Goal: Navigation & Orientation: Find specific page/section

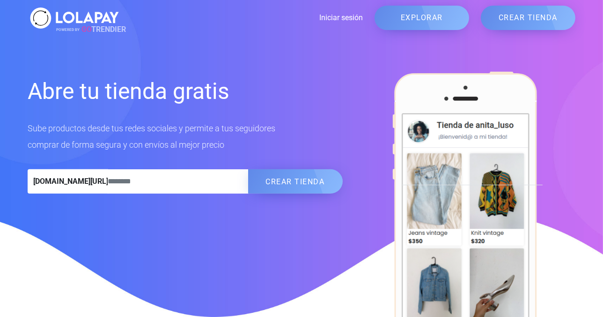
click at [400, 17] on link "EXPLORAR" at bounding box center [422, 18] width 95 height 24
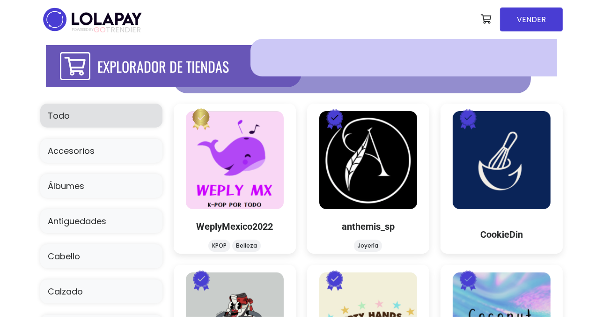
click at [329, 56] on div at bounding box center [404, 57] width 307 height 37
click at [150, 67] on div "EXPLORADOR DE TIENDAS" at bounding box center [174, 66] width 256 height 42
click at [125, 67] on div "EXPLORADOR DE TIENDAS" at bounding box center [174, 66] width 256 height 42
click at [78, 61] on icon at bounding box center [75, 66] width 30 height 28
click at [411, 51] on div at bounding box center [404, 57] width 307 height 37
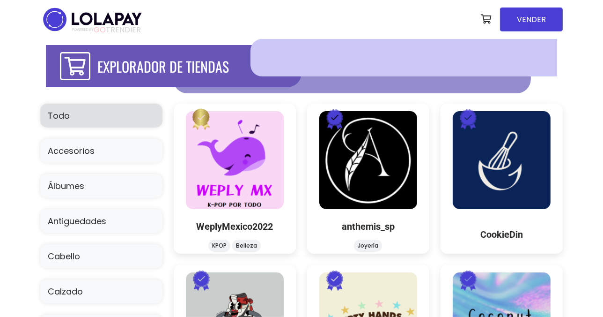
click at [55, 59] on div "EXPLORADOR DE TIENDAS" at bounding box center [174, 66] width 256 height 42
click at [60, 62] on div "EXPLORADOR DE TIENDAS" at bounding box center [174, 66] width 256 height 42
click at [76, 70] on icon at bounding box center [75, 66] width 30 height 28
click at [296, 56] on div at bounding box center [404, 57] width 307 height 37
click at [169, 70] on div "EXPLORADOR DE TIENDAS" at bounding box center [174, 66] width 256 height 42
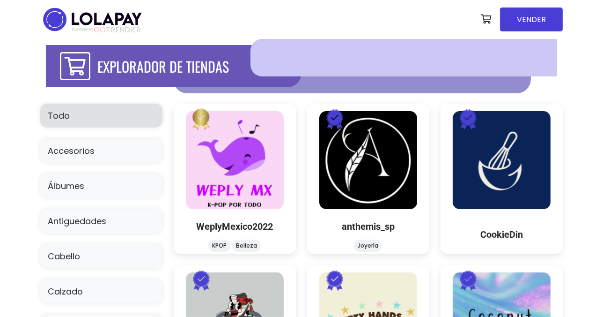
click at [169, 70] on div "EXPLORADOR DE TIENDAS" at bounding box center [174, 66] width 256 height 42
click at [86, 66] on icon at bounding box center [75, 66] width 30 height 28
click at [274, 73] on div at bounding box center [404, 57] width 307 height 37
click at [375, 87] on div at bounding box center [352, 74] width 358 height 37
click at [286, 54] on div at bounding box center [404, 57] width 307 height 37
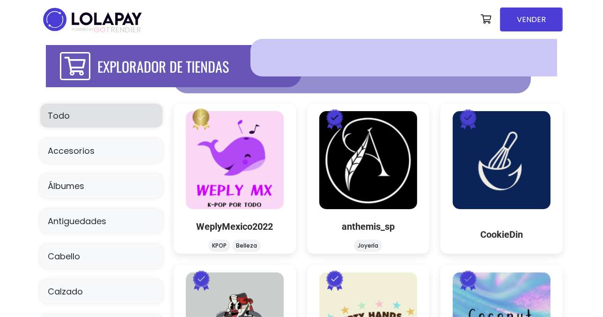
click at [365, 29] on nav "POWERED BY GO TRENDIER Compra segura Lolapay devolución total si no se envía En…" at bounding box center [301, 19] width 523 height 39
click at [303, 57] on div at bounding box center [404, 57] width 307 height 37
click at [182, 75] on div "EXPLORADOR DE TIENDAS" at bounding box center [174, 66] width 256 height 42
click at [119, 74] on div "EXPLORADOR DE TIENDAS" at bounding box center [174, 66] width 256 height 42
click at [81, 67] on icon at bounding box center [75, 66] width 30 height 28
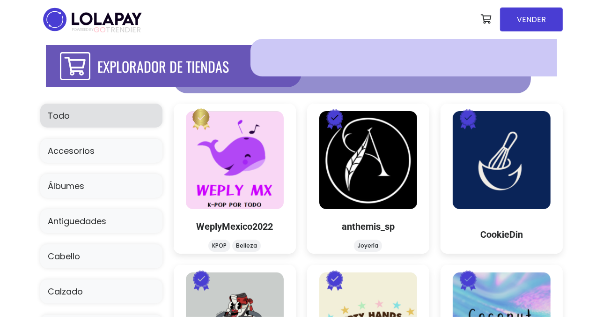
click at [289, 66] on div at bounding box center [404, 57] width 307 height 37
click at [125, 26] on span "POWERED BY GO TRENDIER" at bounding box center [106, 30] width 69 height 8
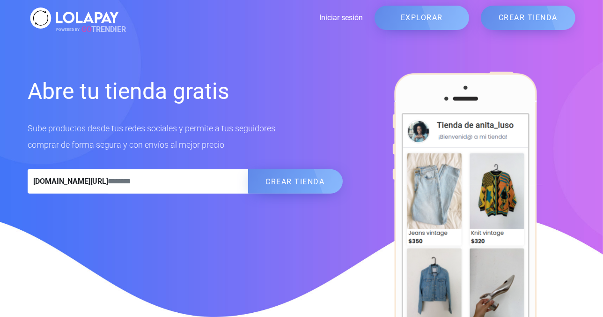
click at [418, 21] on link "EXPLORAR" at bounding box center [422, 18] width 95 height 24
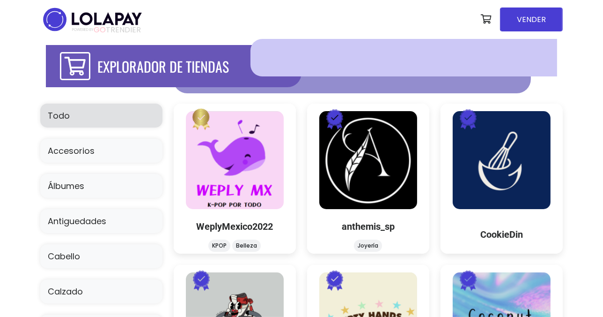
click at [99, 69] on div "EXPLORADOR DE TIENDAS" at bounding box center [174, 66] width 256 height 42
drag, startPoint x: 91, startPoint y: 66, endPoint x: 97, endPoint y: 66, distance: 6.6
click at [97, 66] on div "EXPLORADOR DE TIENDAS" at bounding box center [174, 66] width 256 height 42
click at [155, 72] on div "EXPLORADOR DE TIENDAS" at bounding box center [174, 66] width 256 height 42
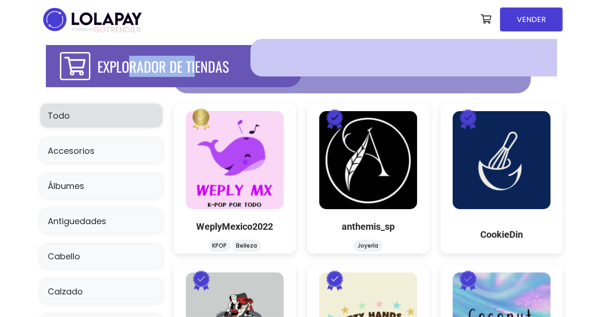
click at [155, 72] on div "EXPLORADOR DE TIENDAS" at bounding box center [174, 66] width 256 height 42
drag, startPoint x: 155, startPoint y: 72, endPoint x: 326, endPoint y: 66, distance: 171.6
click at [326, 66] on div at bounding box center [404, 57] width 307 height 37
click at [317, 49] on div at bounding box center [404, 57] width 307 height 37
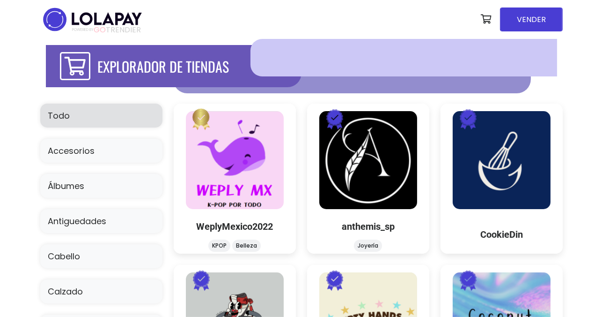
click at [323, 85] on div at bounding box center [352, 74] width 358 height 37
click at [200, 83] on div "EXPLORADOR DE TIENDAS" at bounding box center [174, 66] width 256 height 42
drag, startPoint x: 200, startPoint y: 83, endPoint x: 187, endPoint y: 69, distance: 18.9
click at [187, 69] on div "EXPLORADOR DE TIENDAS" at bounding box center [174, 66] width 256 height 42
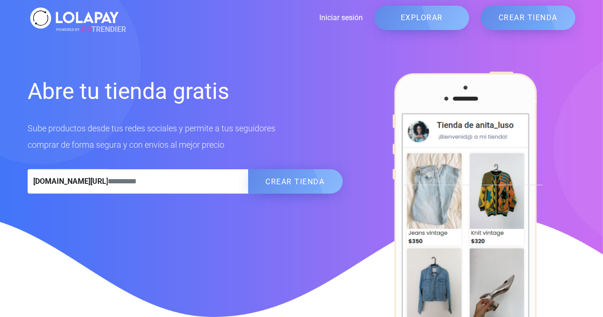
click at [405, 20] on link "EXPLORAR" at bounding box center [422, 18] width 95 height 24
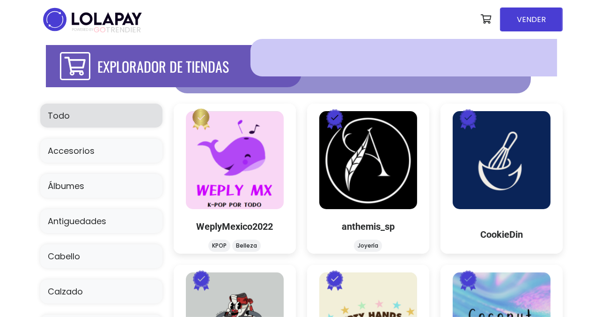
click at [177, 66] on div "EXPLORADOR DE TIENDAS" at bounding box center [174, 66] width 256 height 42
click at [114, 79] on div "EXPLORADOR DE TIENDAS" at bounding box center [174, 66] width 256 height 42
click at [71, 66] on icon at bounding box center [75, 66] width 30 height 28
click at [135, 61] on div "EXPLORADOR DE TIENDAS" at bounding box center [174, 66] width 256 height 42
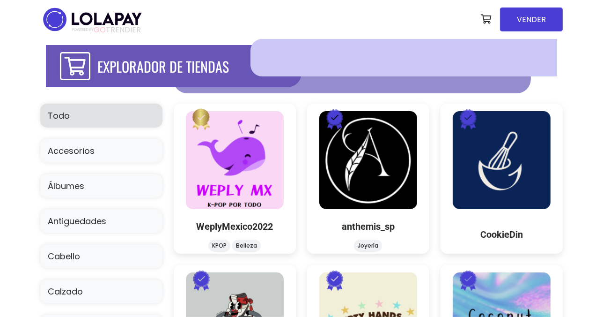
click at [286, 59] on div at bounding box center [404, 57] width 307 height 37
click at [297, 88] on div at bounding box center [352, 74] width 358 height 37
click at [194, 61] on div "EXPLORADOR DE TIENDAS" at bounding box center [174, 66] width 256 height 42
click at [141, 32] on span "POWERED BY GO TRENDIER" at bounding box center [106, 30] width 69 height 8
